Goal: Information Seeking & Learning: Find specific fact

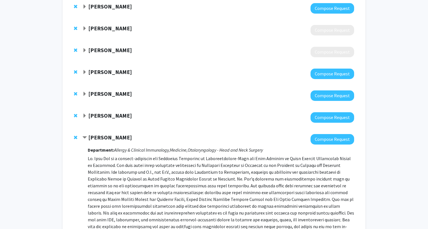
scroll to position [57, 0]
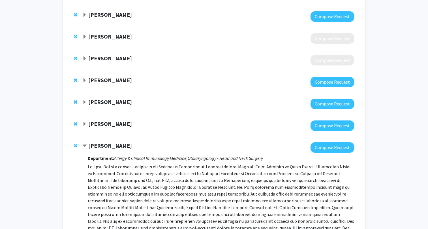
click at [117, 122] on strong "[PERSON_NAME]" at bounding box center [110, 123] width 44 height 7
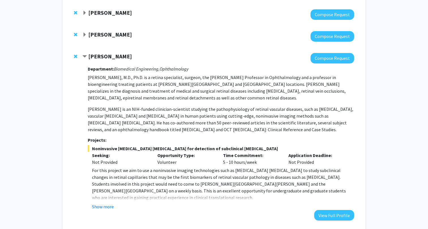
scroll to position [129, 0]
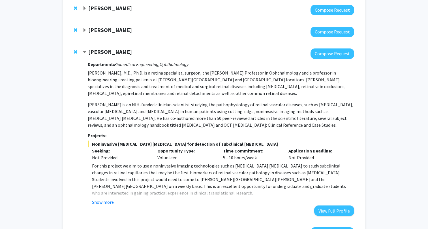
click at [94, 213] on div "Department: Biomedical Engineering, Ophthalmology [PERSON_NAME], M.D., Ph.D. is…" at bounding box center [221, 137] width 266 height 157
click at [95, 208] on div "Department: Biomedical Engineering, Ophthalmology [PERSON_NAME], M.D., Ph.D. is…" at bounding box center [221, 137] width 266 height 157
click at [98, 199] on button "Show more" at bounding box center [103, 201] width 22 height 7
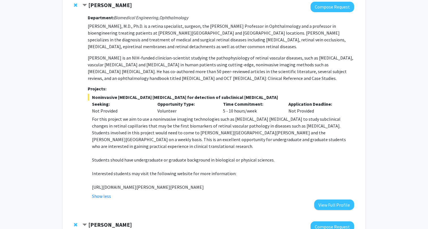
scroll to position [178, 0]
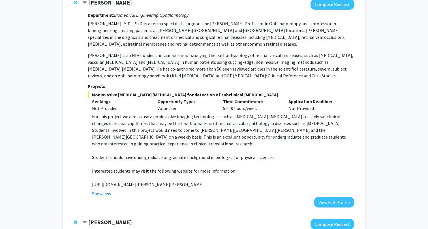
click at [128, 185] on p "[URL][DOMAIN_NAME][PERSON_NAME][PERSON_NAME]" at bounding box center [223, 184] width 262 height 7
copy p "[URL][DOMAIN_NAME][PERSON_NAME][PERSON_NAME]"
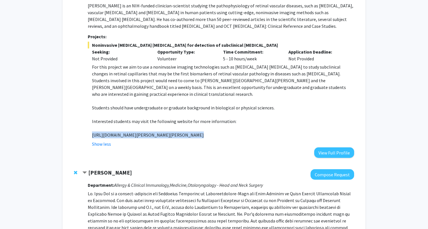
scroll to position [228, 0]
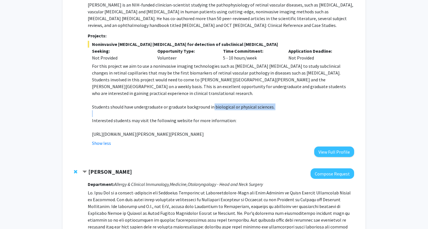
drag, startPoint x: 213, startPoint y: 107, endPoint x: 258, endPoint y: 112, distance: 45.9
click at [258, 112] on div "For this project we aim to use a noninvasive imaging technologies such as [MEDI…" at bounding box center [223, 100] width 262 height 75
click at [258, 112] on p at bounding box center [223, 113] width 262 height 7
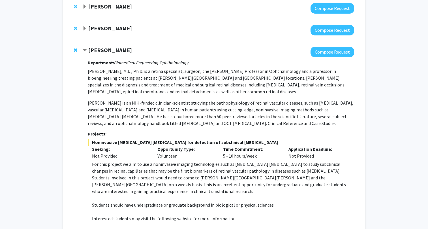
scroll to position [0, 0]
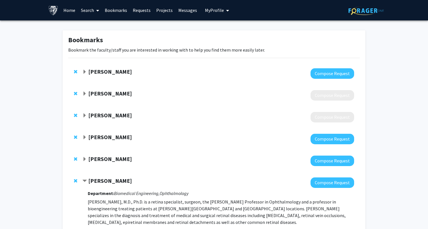
click at [100, 71] on strong "[PERSON_NAME]" at bounding box center [110, 71] width 44 height 7
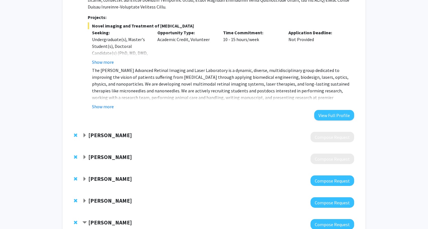
scroll to position [150, 0]
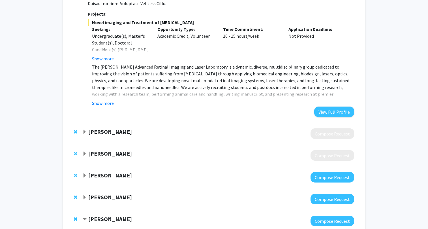
click at [100, 128] on strong "[PERSON_NAME]" at bounding box center [110, 131] width 44 height 7
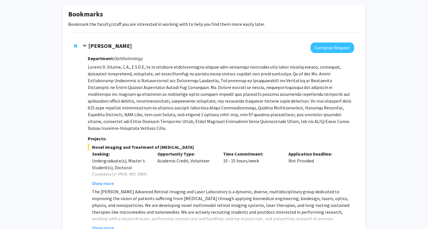
scroll to position [0, 0]
